Goal: Task Accomplishment & Management: Use online tool/utility

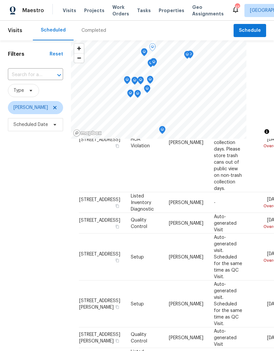
scroll to position [55, 0]
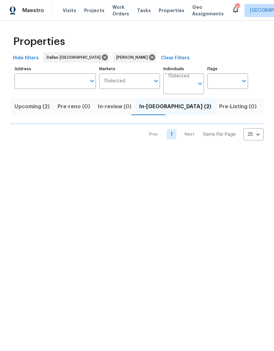
scroll to position [0, 13]
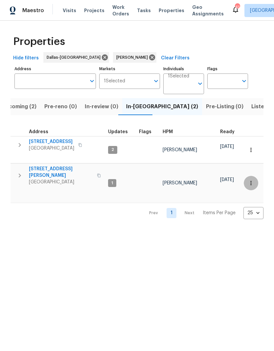
click at [251, 181] on icon "button" at bounding box center [250, 183] width 1 height 4
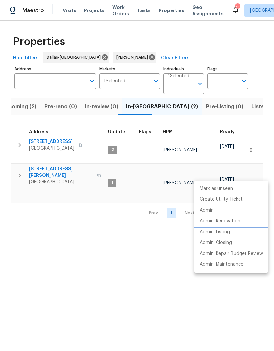
click at [232, 221] on p "Admin: Renovation" at bounding box center [220, 221] width 40 height 7
click at [148, 252] on div at bounding box center [137, 175] width 274 height 351
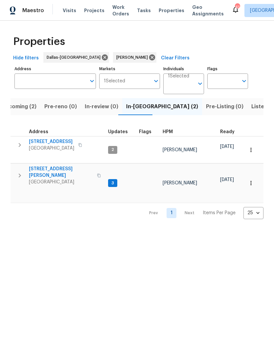
scroll to position [5, 0]
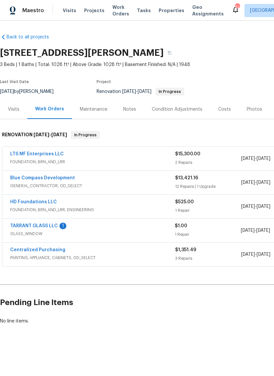
click at [49, 228] on link "TARRANT GLASS LLC" at bounding box center [34, 226] width 48 height 5
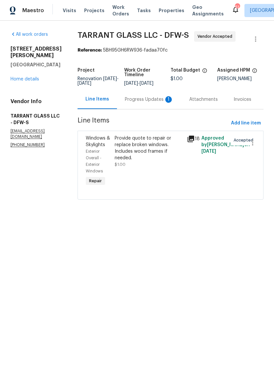
click at [147, 100] on div "Progress Updates 1" at bounding box center [149, 99] width 49 height 7
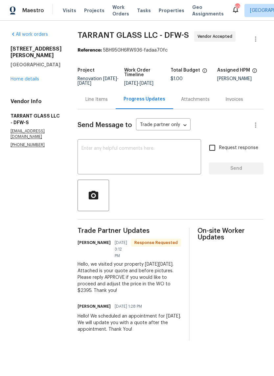
click at [88, 95] on div "Line Items" at bounding box center [96, 99] width 38 height 19
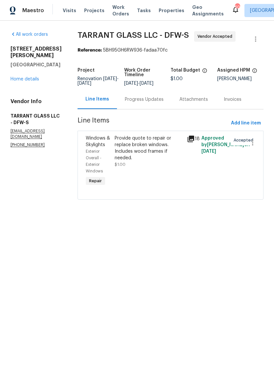
click at [190, 140] on icon at bounding box center [191, 139] width 8 height 8
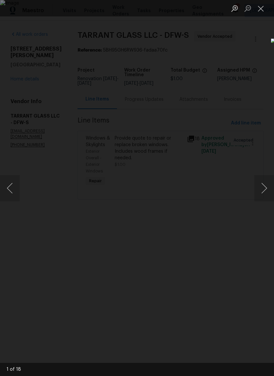
click at [264, 190] on button "Next image" at bounding box center [264, 188] width 20 height 26
click at [266, 185] on button "Next image" at bounding box center [264, 188] width 20 height 26
click at [265, 187] on button "Next image" at bounding box center [264, 188] width 20 height 26
click at [263, 189] on button "Next image" at bounding box center [264, 188] width 20 height 26
click at [263, 186] on button "Next image" at bounding box center [264, 188] width 20 height 26
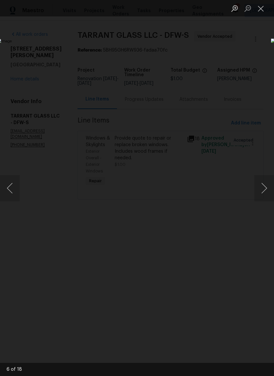
click at [264, 188] on button "Next image" at bounding box center [264, 188] width 20 height 26
click at [263, 187] on button "Next image" at bounding box center [264, 188] width 20 height 26
click at [264, 190] on button "Next image" at bounding box center [264, 188] width 20 height 26
click at [263, 187] on button "Next image" at bounding box center [264, 188] width 20 height 26
click at [264, 188] on button "Next image" at bounding box center [264, 188] width 20 height 26
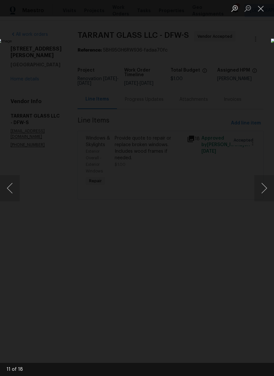
click at [261, 187] on button "Next image" at bounding box center [264, 188] width 20 height 26
click at [266, 189] on button "Next image" at bounding box center [264, 188] width 20 height 26
click at [263, 191] on button "Next image" at bounding box center [264, 188] width 20 height 26
click at [260, 187] on button "Next image" at bounding box center [264, 188] width 20 height 26
click at [264, 193] on button "Next image" at bounding box center [264, 188] width 20 height 26
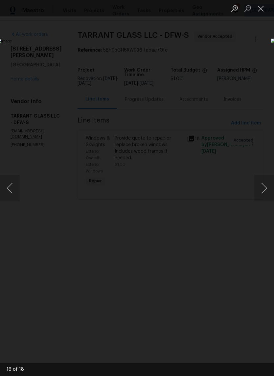
click at [263, 196] on button "Next image" at bounding box center [264, 188] width 20 height 26
click at [262, 193] on button "Next image" at bounding box center [264, 188] width 20 height 26
click at [262, 189] on button "Next image" at bounding box center [264, 188] width 20 height 26
click at [262, 11] on button "Close lightbox" at bounding box center [260, 8] width 13 height 11
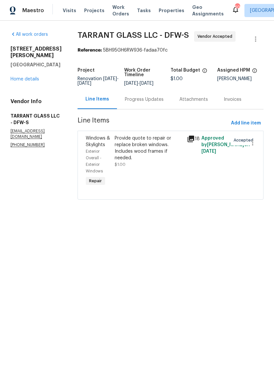
click at [144, 100] on div "Progress Updates" at bounding box center [144, 99] width 39 height 7
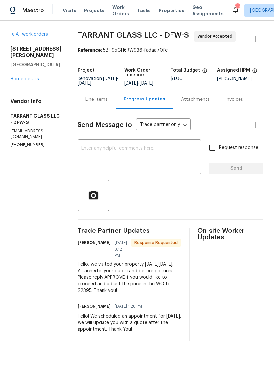
click at [167, 159] on textarea at bounding box center [139, 157] width 116 height 23
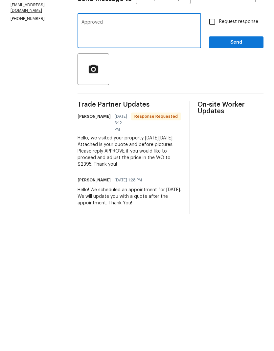
type textarea "Approved"
click at [214, 141] on input "Request response" at bounding box center [212, 148] width 14 height 14
checkbox input "true"
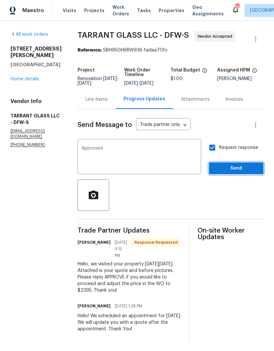
click at [236, 167] on span "Send" at bounding box center [236, 169] width 44 height 8
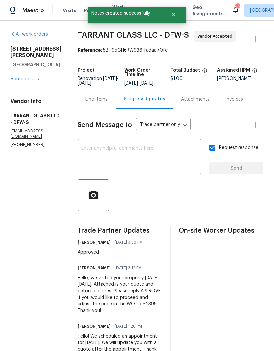
click at [97, 98] on div "Line Items" at bounding box center [96, 99] width 22 height 7
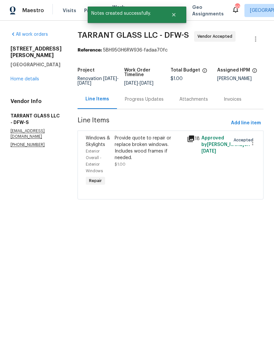
click at [126, 153] on div "Provide quote to repair or replace broken windows. Includes wood frames if need…" at bounding box center [149, 148] width 68 height 26
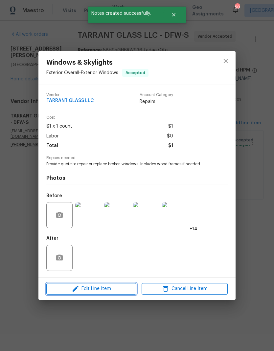
click at [92, 288] on span "Edit Line Item" at bounding box center [91, 289] width 86 height 8
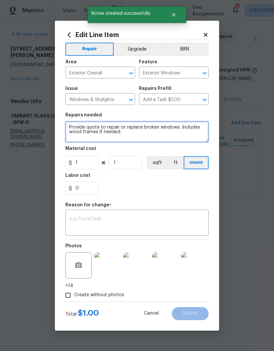
click at [132, 138] on textarea "Provide quote to repair or replace broken windows. Includes wood frames if need…" at bounding box center [136, 131] width 143 height 21
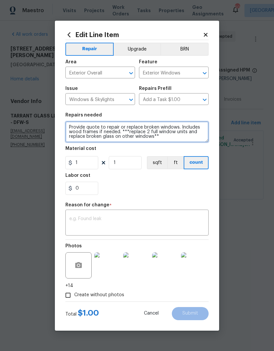
type textarea "Provide quote to repair or replace broken windows. Includes wood frames if need…"
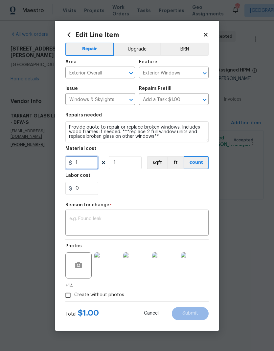
click at [83, 164] on input "1" at bounding box center [81, 162] width 33 height 13
type input "2395"
click at [173, 194] on div "0" at bounding box center [136, 188] width 143 height 13
click at [153, 221] on textarea at bounding box center [136, 224] width 135 height 14
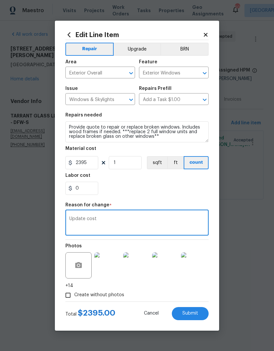
type textarea "Update cost"
click at [189, 189] on div "0" at bounding box center [136, 188] width 143 height 13
click at [196, 312] on span "Submit" at bounding box center [190, 313] width 16 height 5
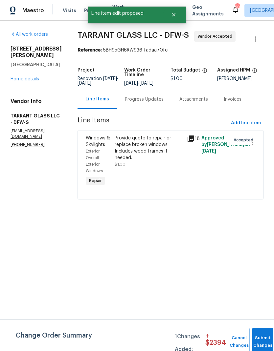
click at [144, 99] on div "Progress Updates" at bounding box center [144, 99] width 39 height 7
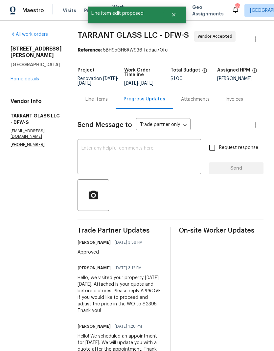
click at [95, 99] on div "Line Items" at bounding box center [96, 99] width 22 height 7
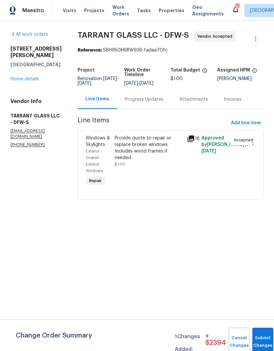
click at [27, 77] on link "Home details" at bounding box center [25, 79] width 29 height 5
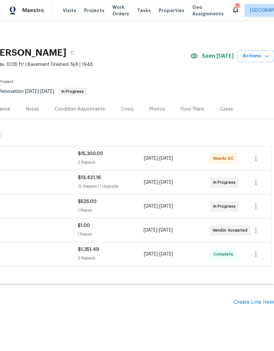
scroll to position [0, 97]
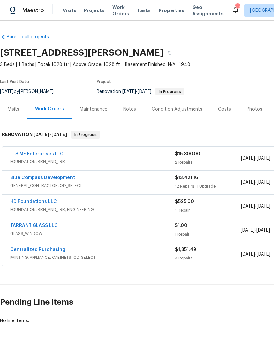
click at [38, 225] on link "TARRANT GLASS LLC" at bounding box center [34, 226] width 48 height 5
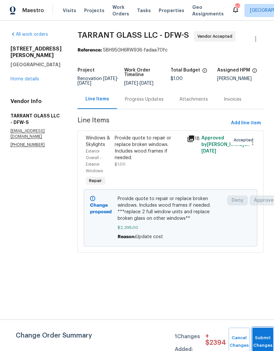
click at [261, 339] on button "Submit Changes" at bounding box center [262, 342] width 21 height 28
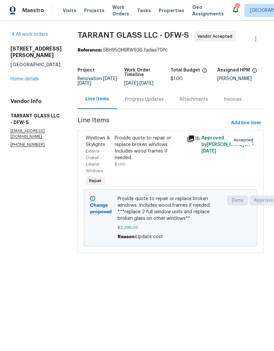
click at [24, 77] on link "Home details" at bounding box center [25, 79] width 29 height 5
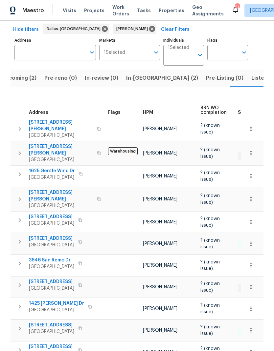
scroll to position [26, 0]
